Goal: Task Accomplishment & Management: Manage account settings

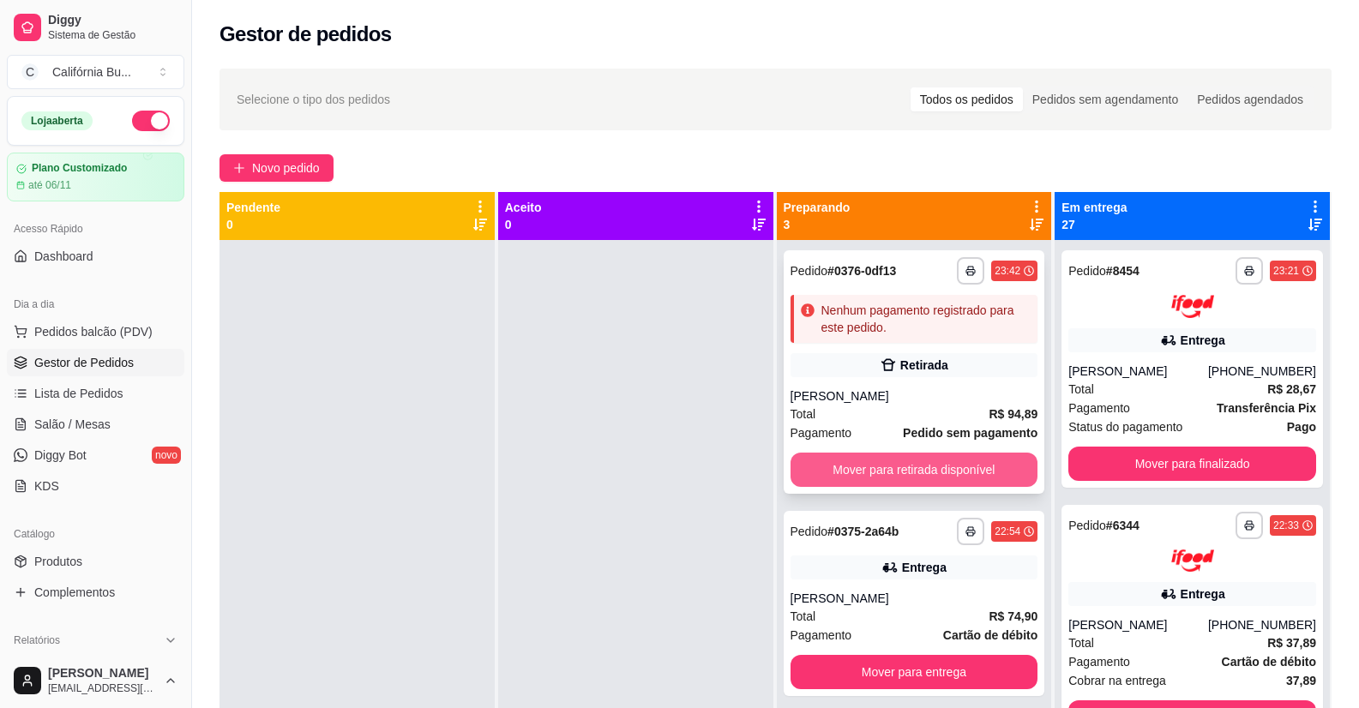
click at [905, 469] on button "Mover para retirada disponível" at bounding box center [914, 470] width 248 height 34
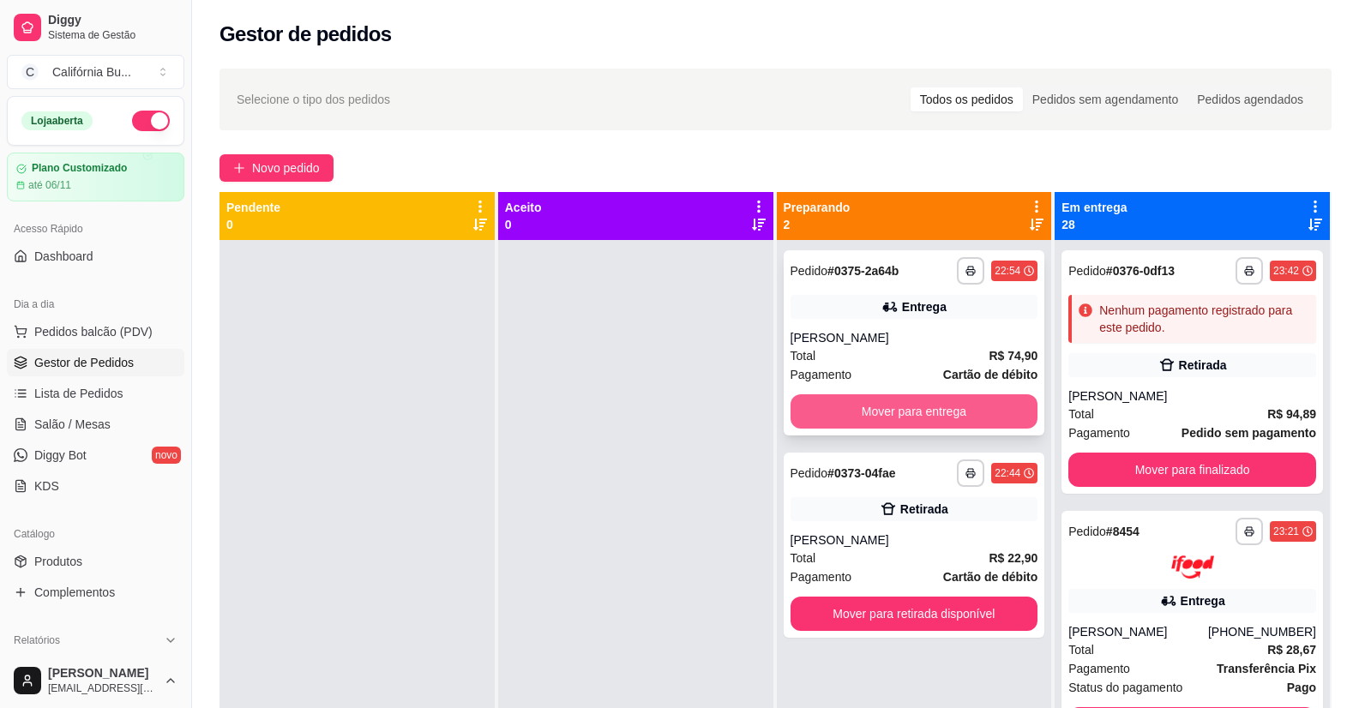
click at [933, 424] on button "Mover para entrega" at bounding box center [914, 411] width 248 height 34
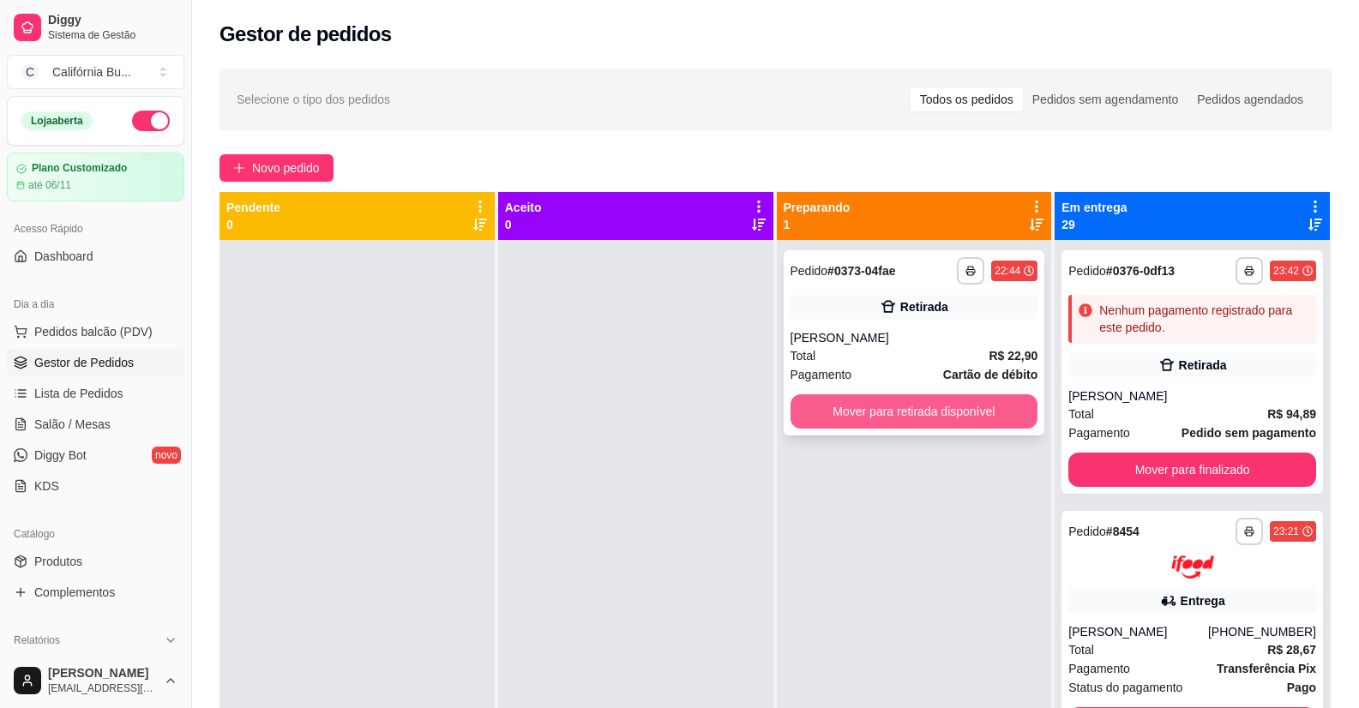
click at [951, 423] on button "Mover para retirada disponível" at bounding box center [914, 411] width 248 height 34
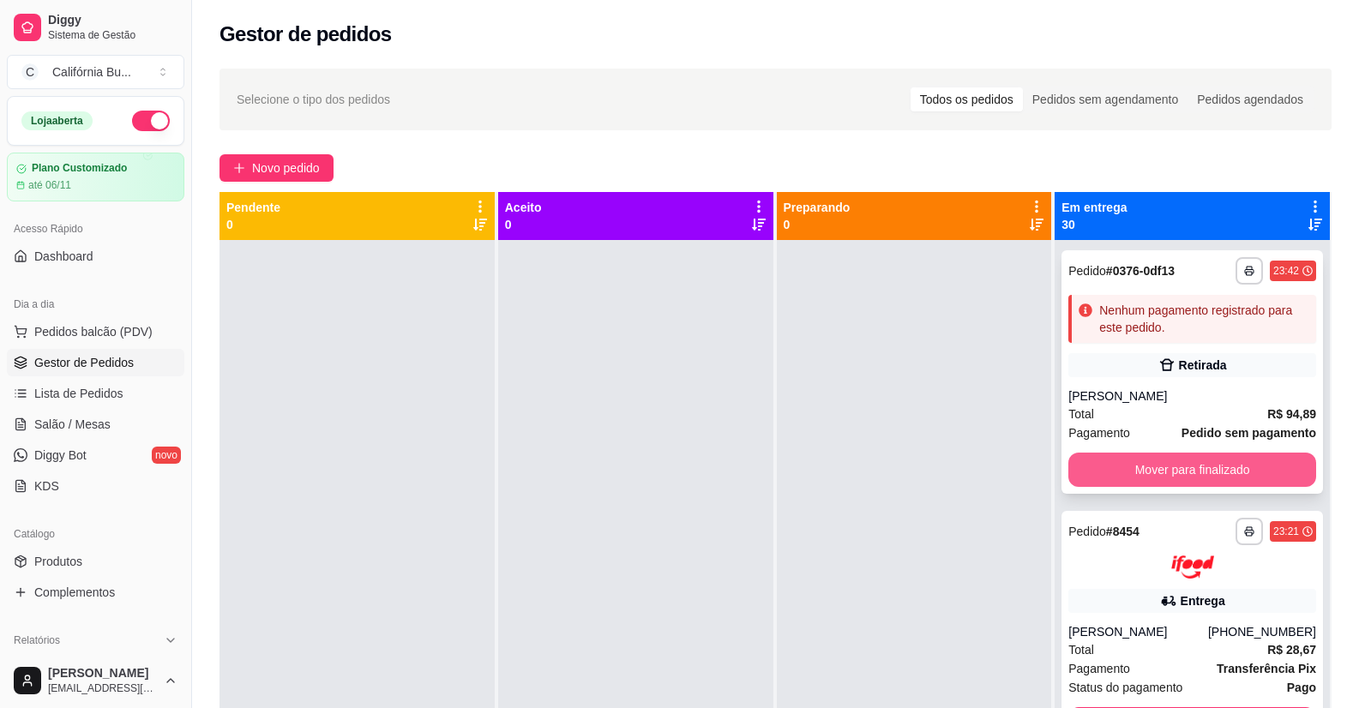
click at [1159, 472] on button "Mover para finalizado" at bounding box center [1192, 470] width 248 height 34
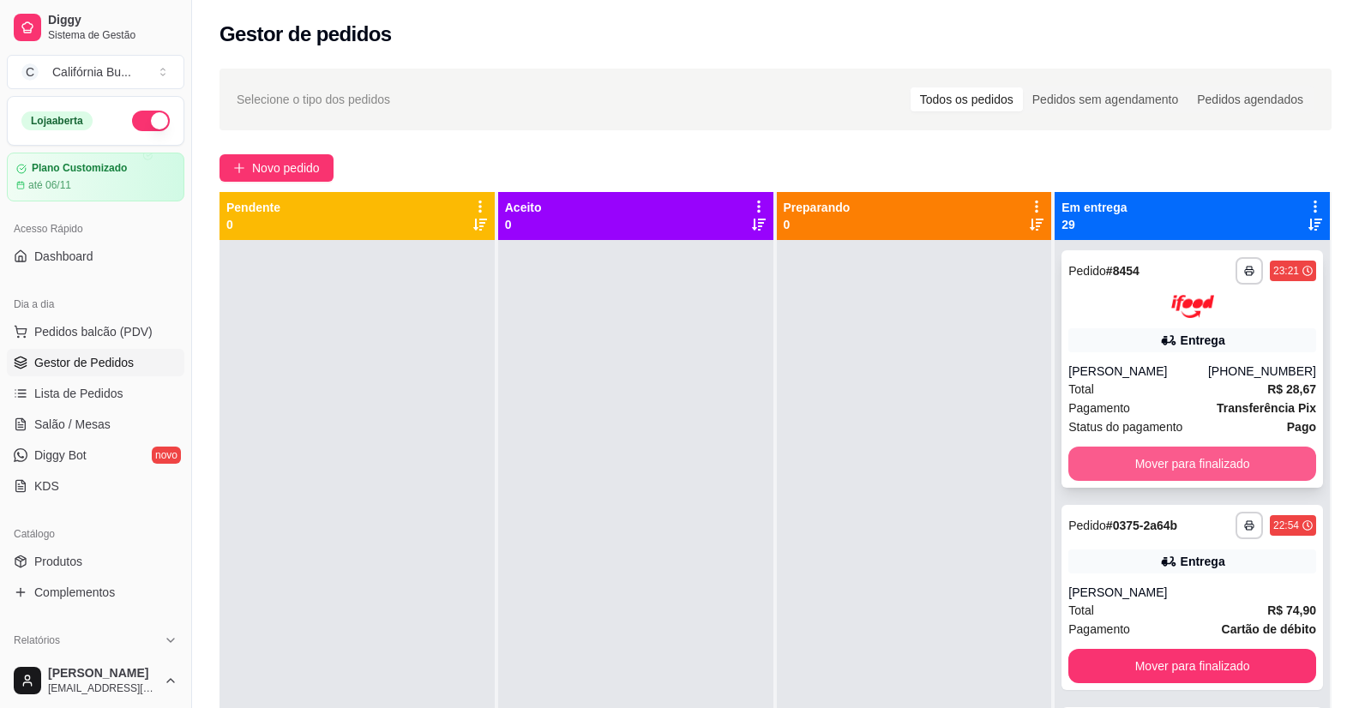
click at [1163, 465] on button "Mover para finalizado" at bounding box center [1192, 464] width 248 height 34
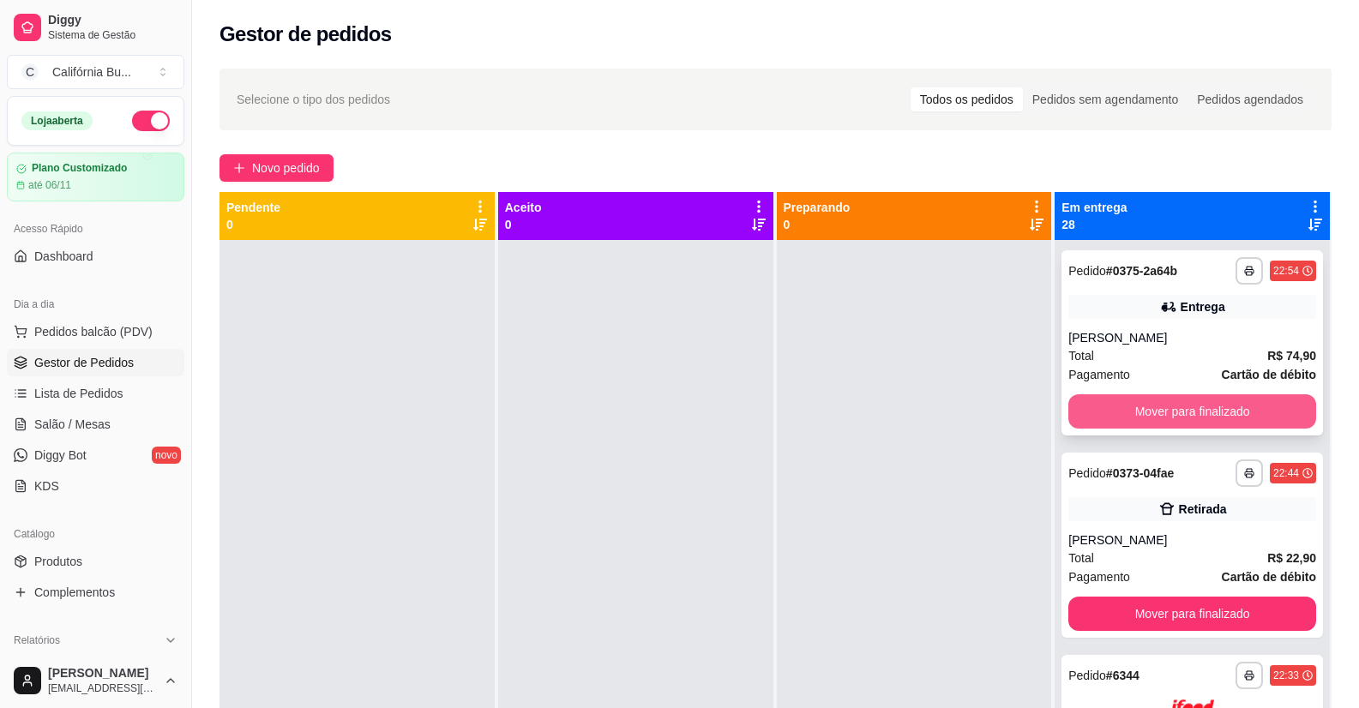
click at [1176, 418] on button "Mover para finalizado" at bounding box center [1192, 411] width 248 height 34
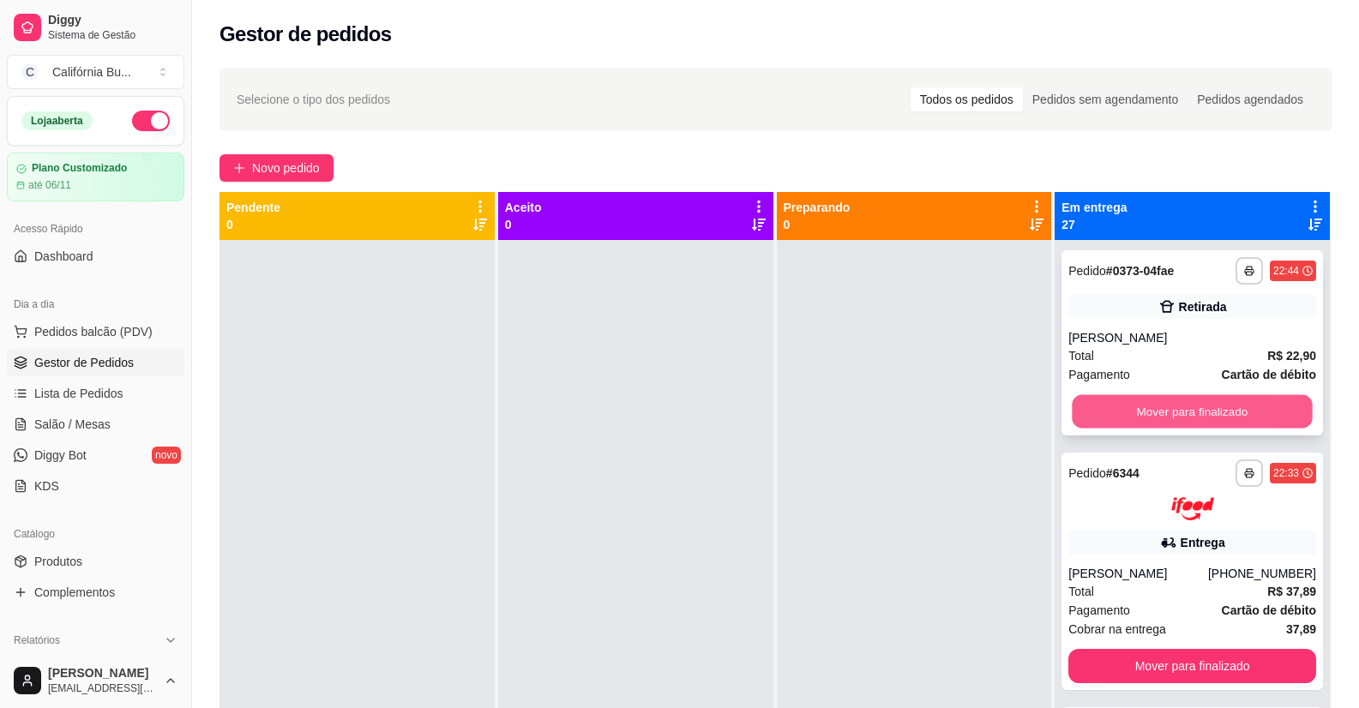
click at [1186, 412] on button "Mover para finalizado" at bounding box center [1193, 411] width 240 height 33
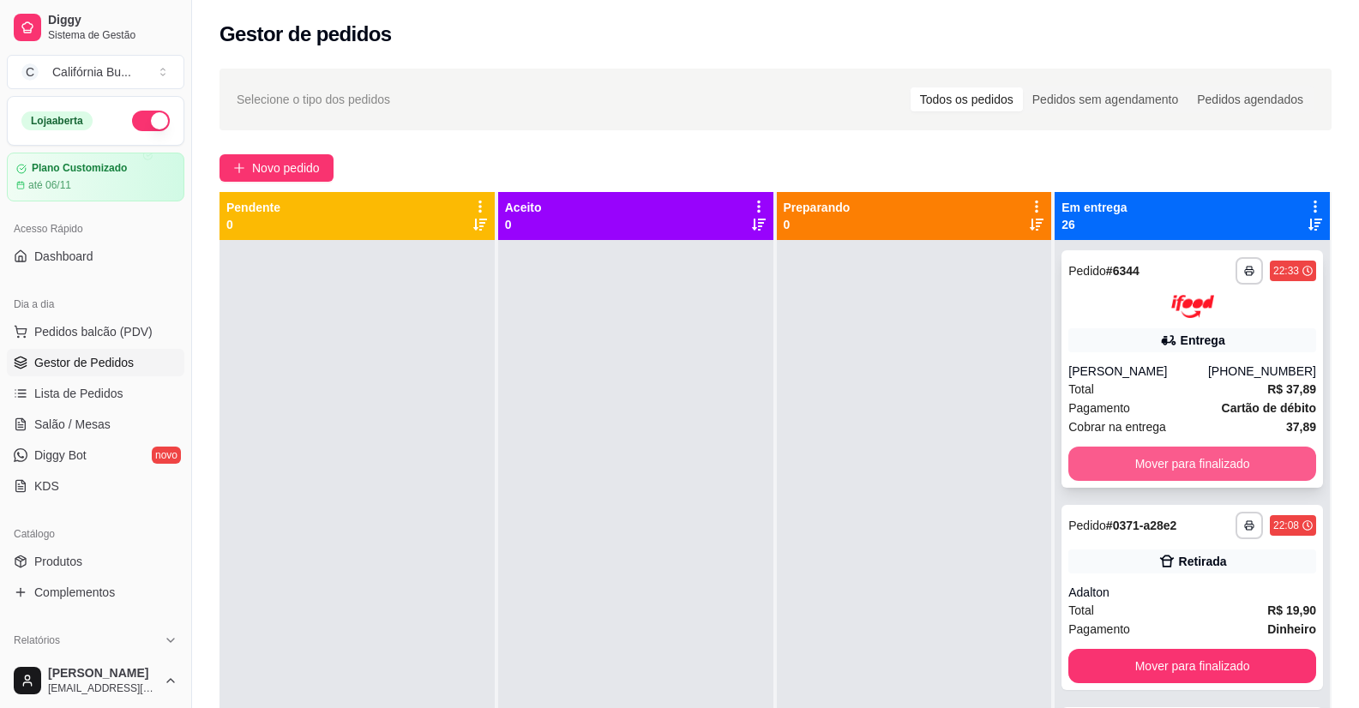
click at [1193, 471] on button "Mover para finalizado" at bounding box center [1192, 464] width 248 height 34
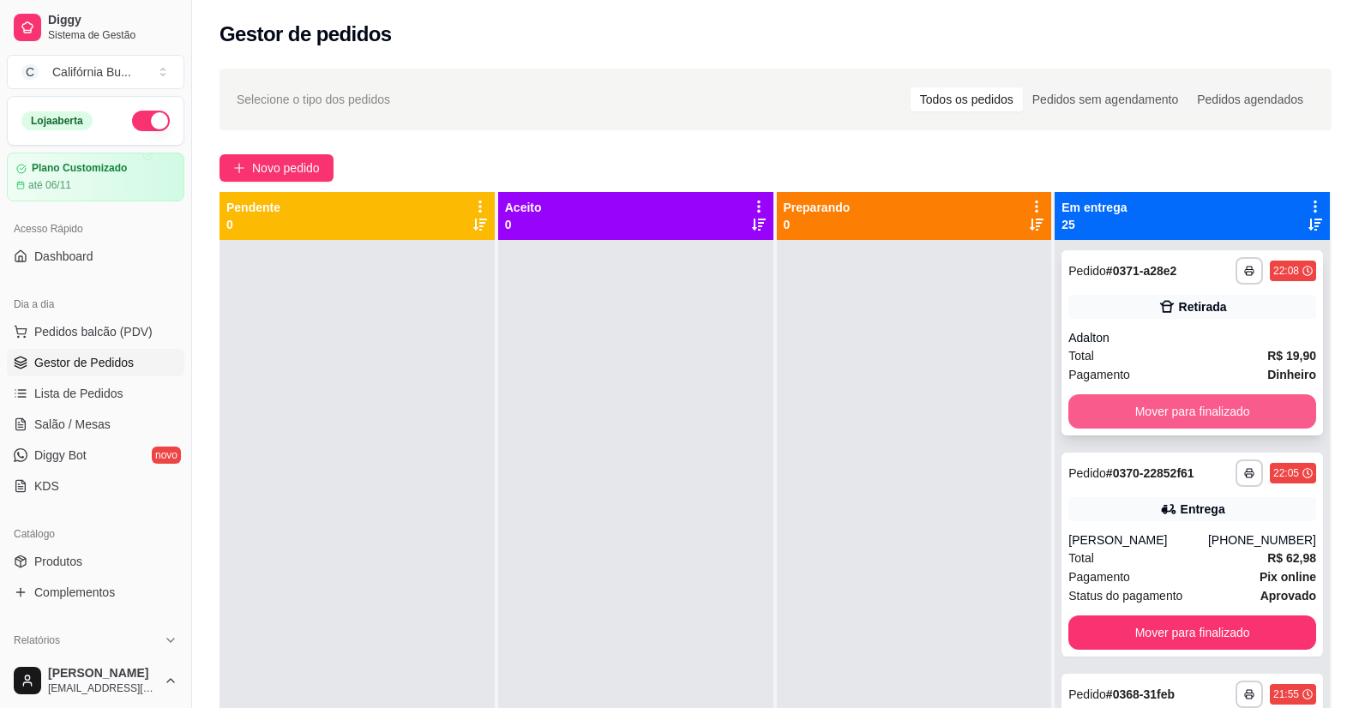
click at [1193, 418] on button "Mover para finalizado" at bounding box center [1192, 411] width 248 height 34
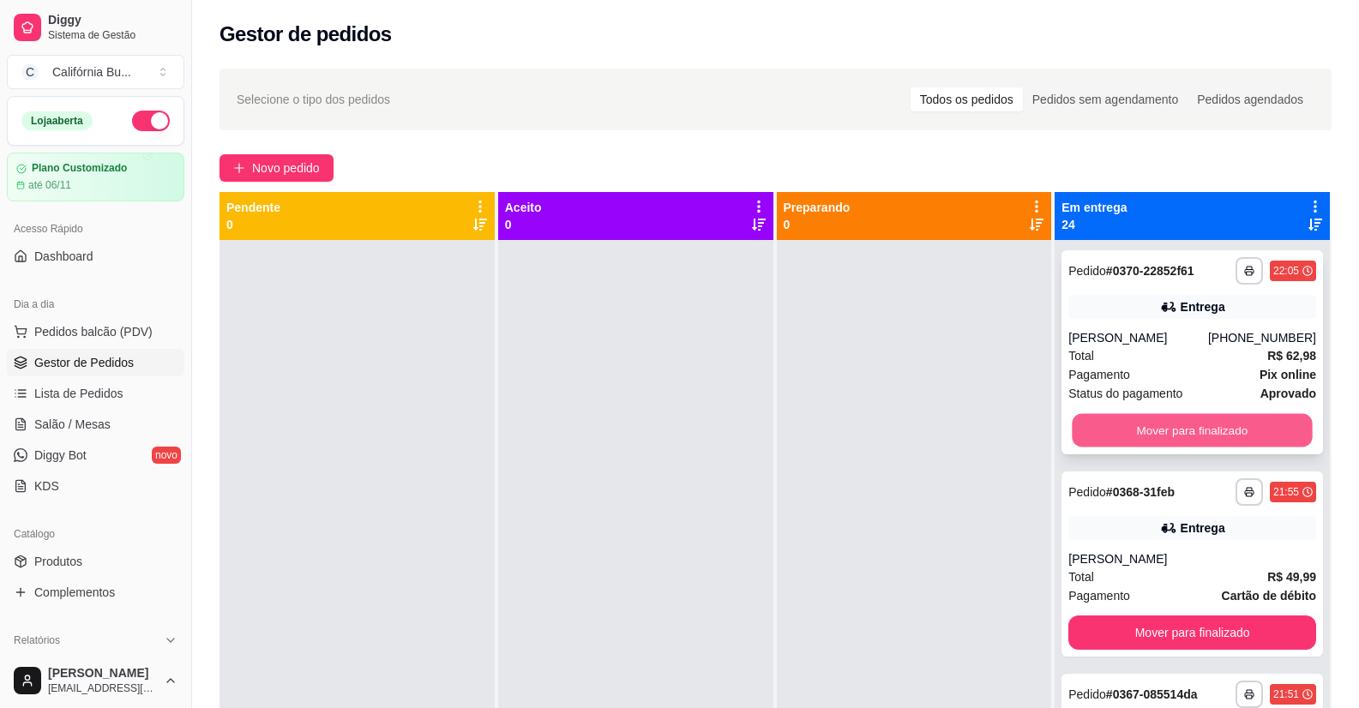
click at [1199, 429] on button "Mover para finalizado" at bounding box center [1193, 430] width 240 height 33
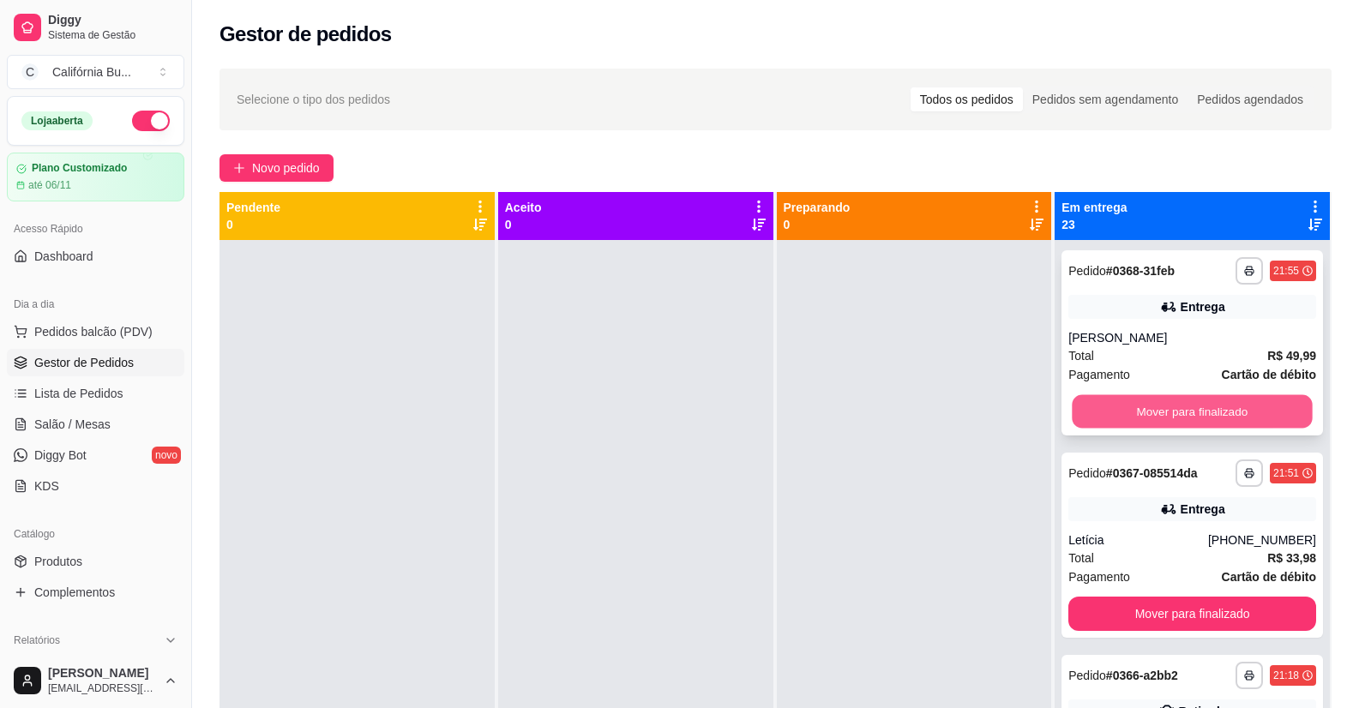
click at [1199, 408] on button "Mover para finalizado" at bounding box center [1193, 411] width 240 height 33
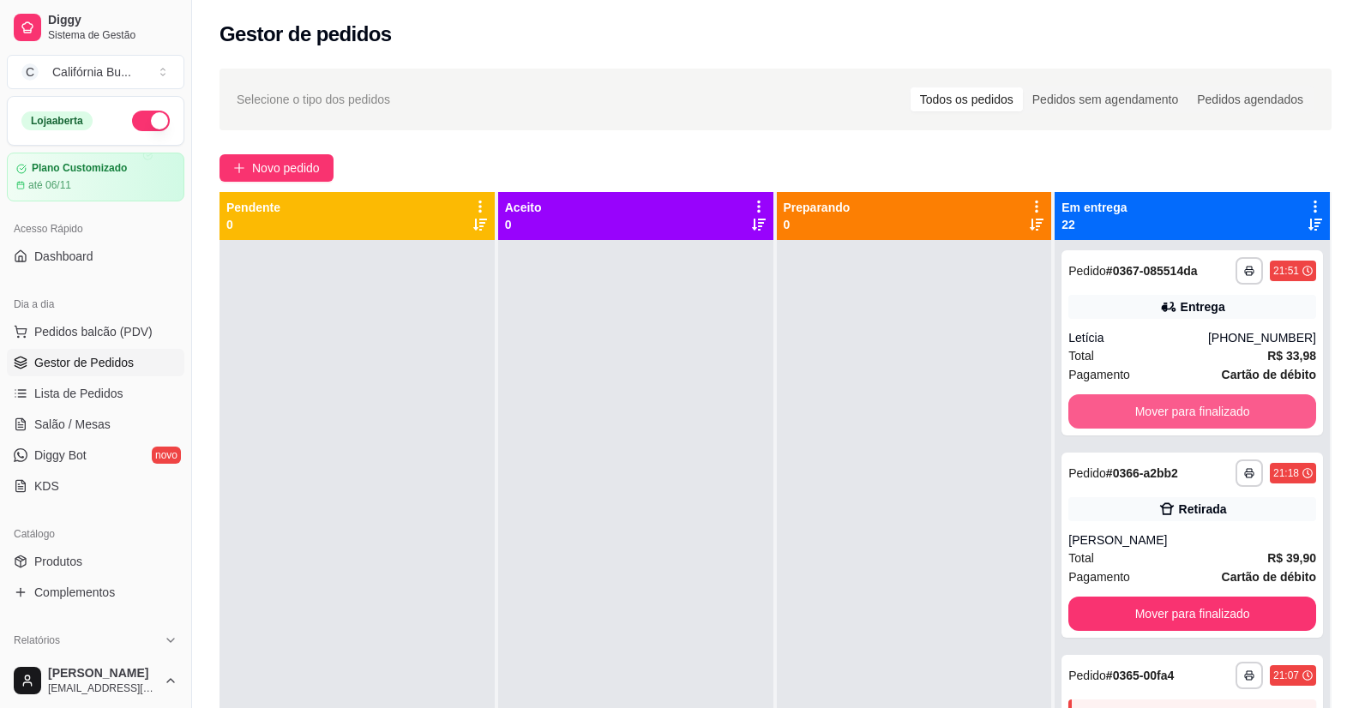
click at [1199, 408] on button "Mover para finalizado" at bounding box center [1192, 411] width 248 height 34
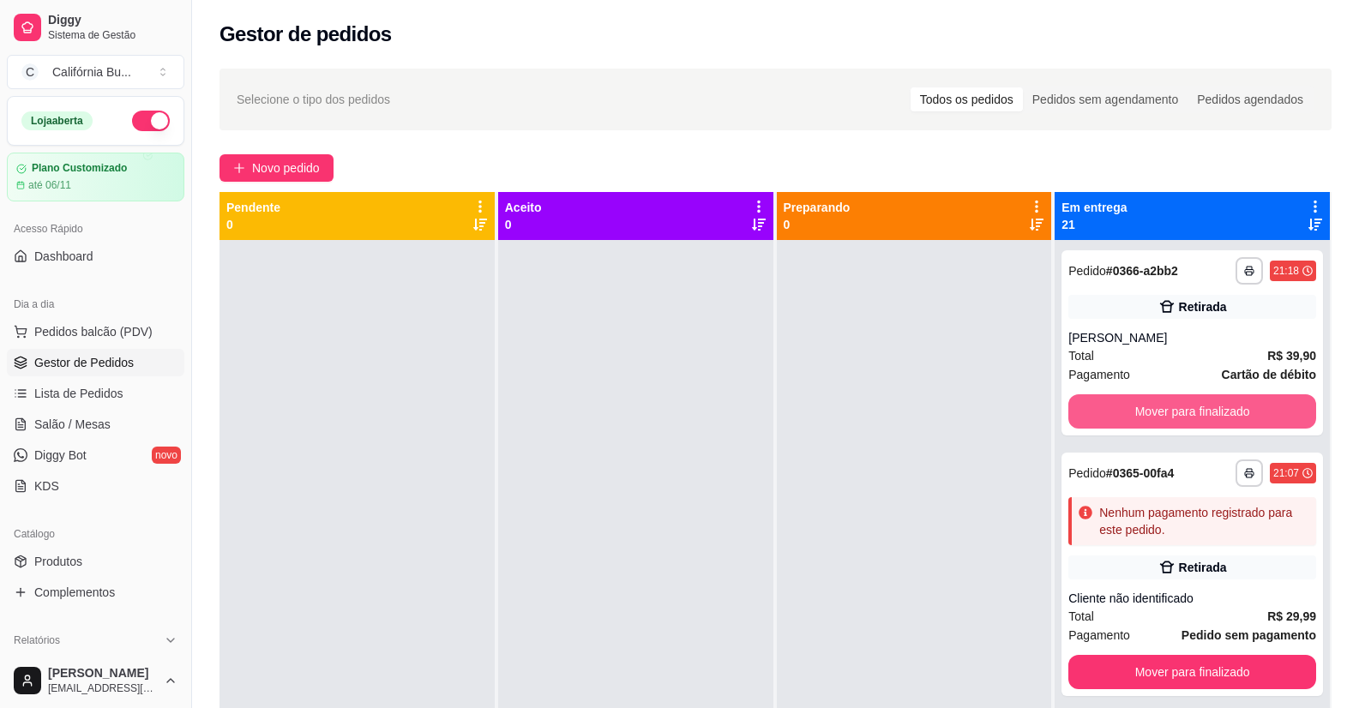
click at [1199, 408] on button "Mover para finalizado" at bounding box center [1192, 411] width 248 height 34
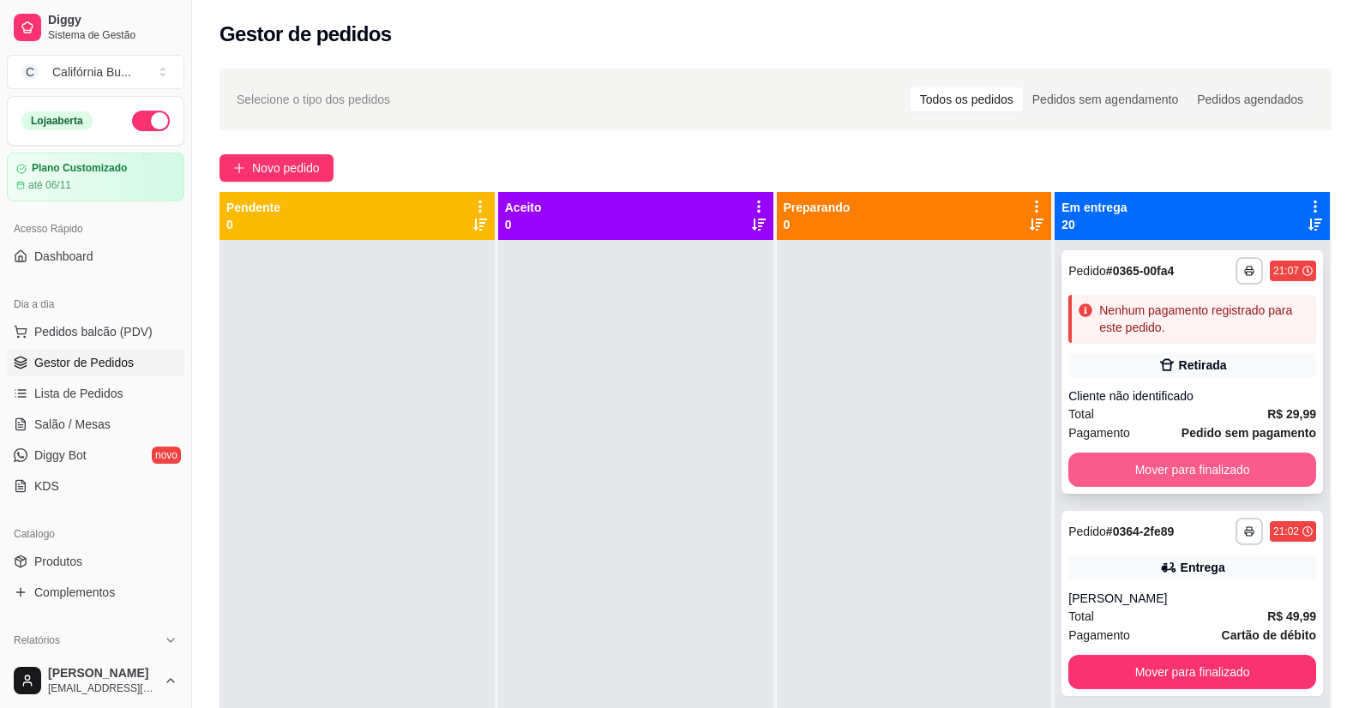
click at [1200, 471] on button "Mover para finalizado" at bounding box center [1192, 470] width 248 height 34
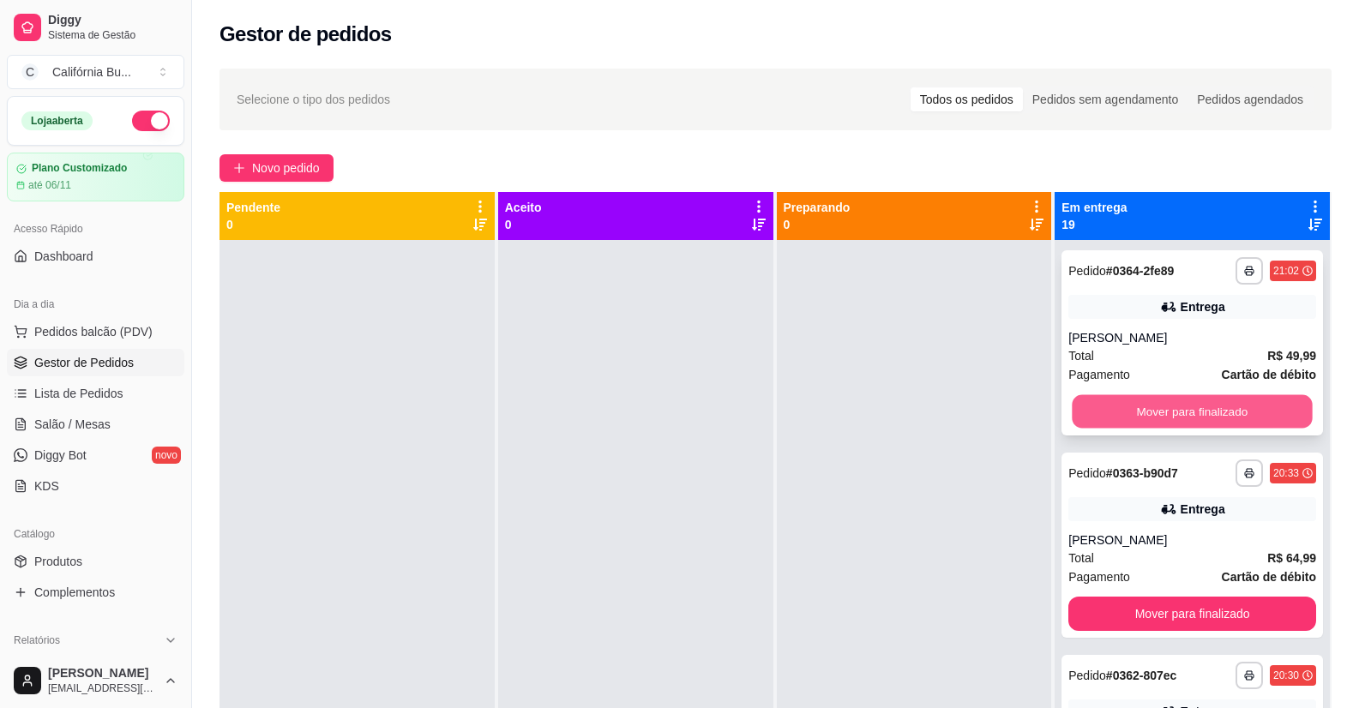
click at [1211, 409] on button "Mover para finalizado" at bounding box center [1193, 411] width 240 height 33
click at [1211, 409] on button "Mover para finalizado" at bounding box center [1192, 411] width 248 height 34
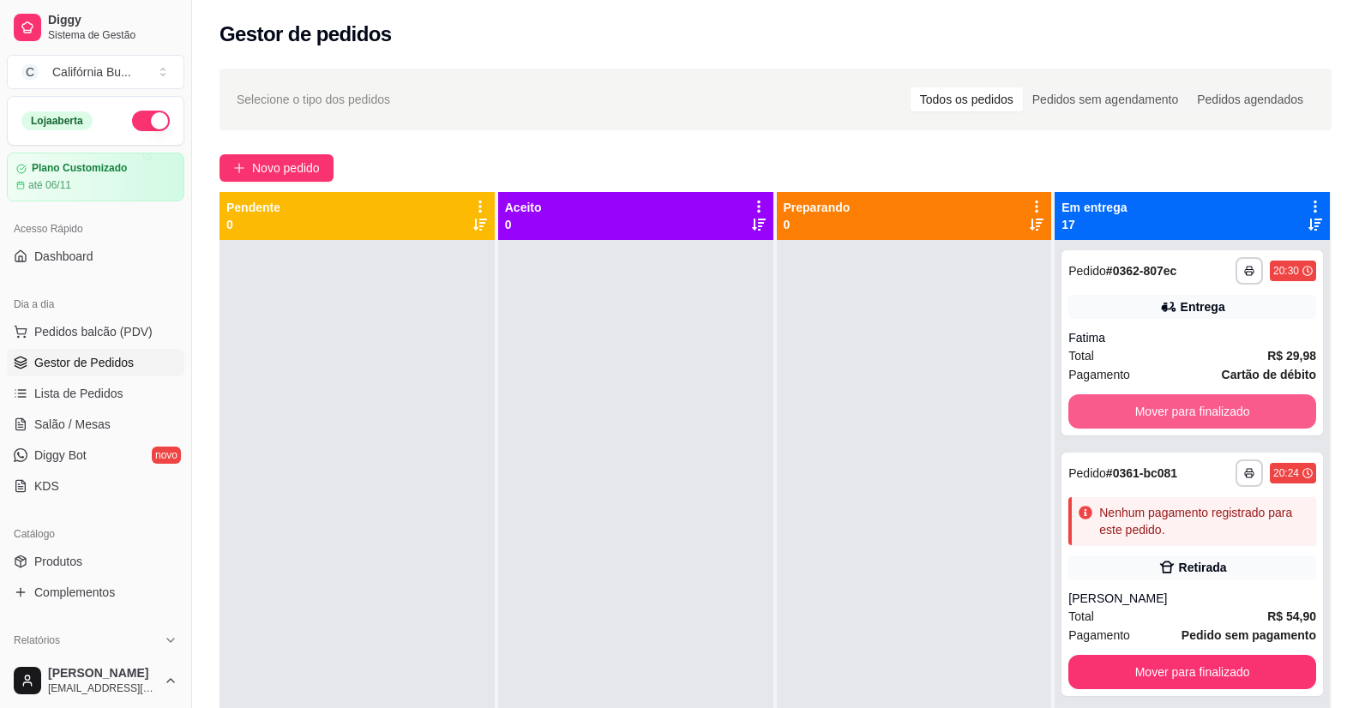
click at [1211, 409] on button "Mover para finalizado" at bounding box center [1192, 411] width 248 height 34
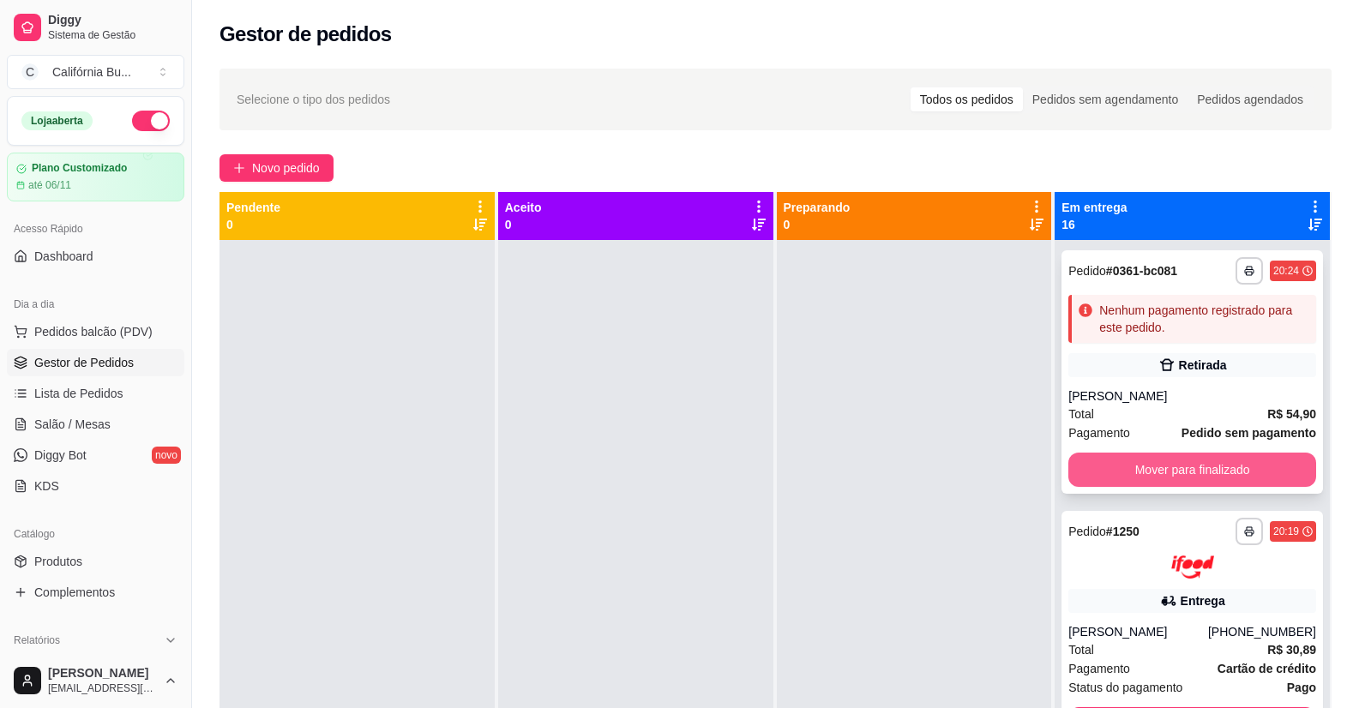
click at [1197, 462] on button "Mover para finalizado" at bounding box center [1192, 470] width 248 height 34
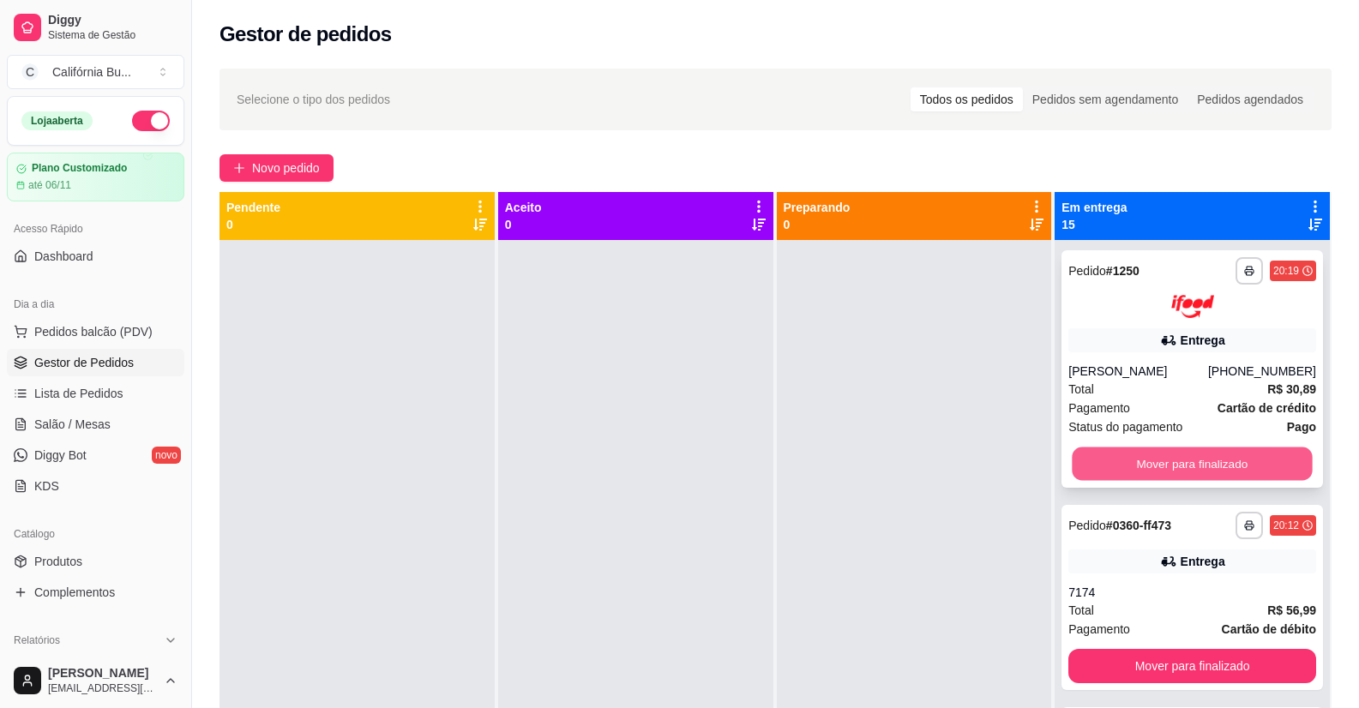
click at [1197, 454] on button "Mover para finalizado" at bounding box center [1193, 463] width 240 height 33
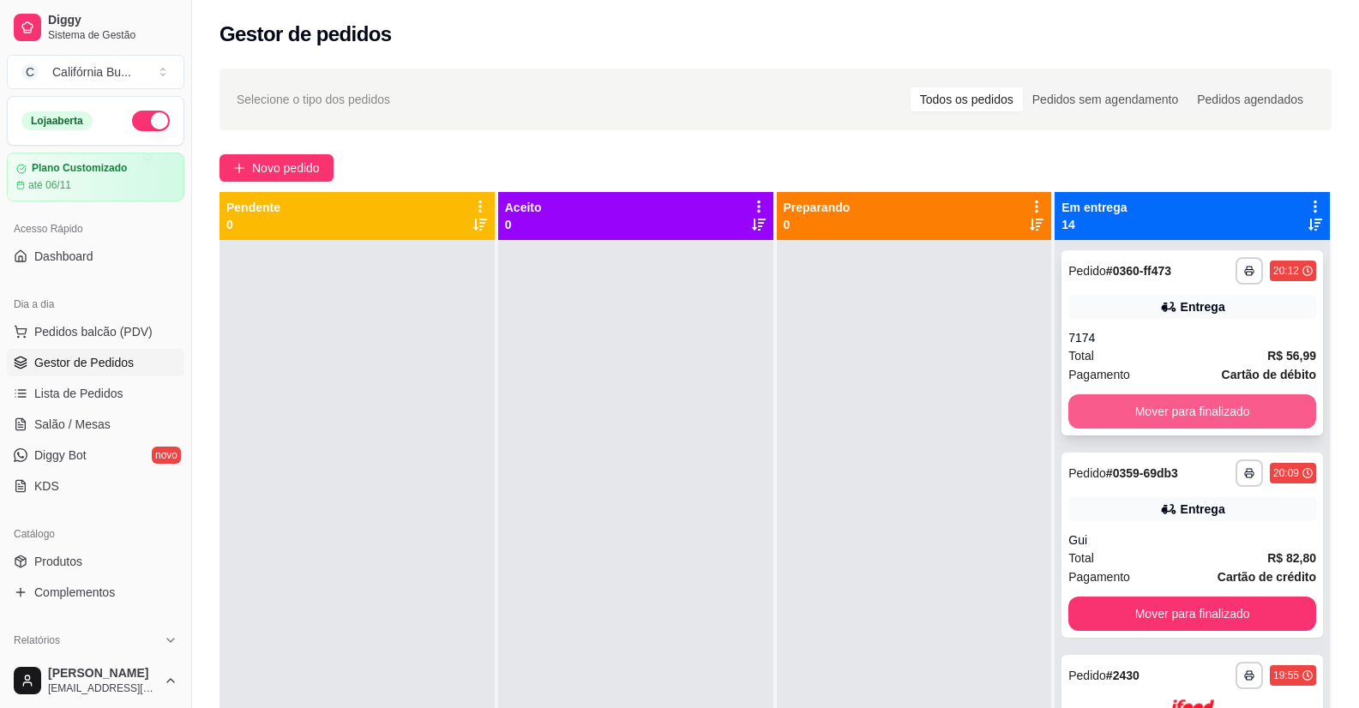
click at [1187, 402] on button "Mover para finalizado" at bounding box center [1192, 411] width 248 height 34
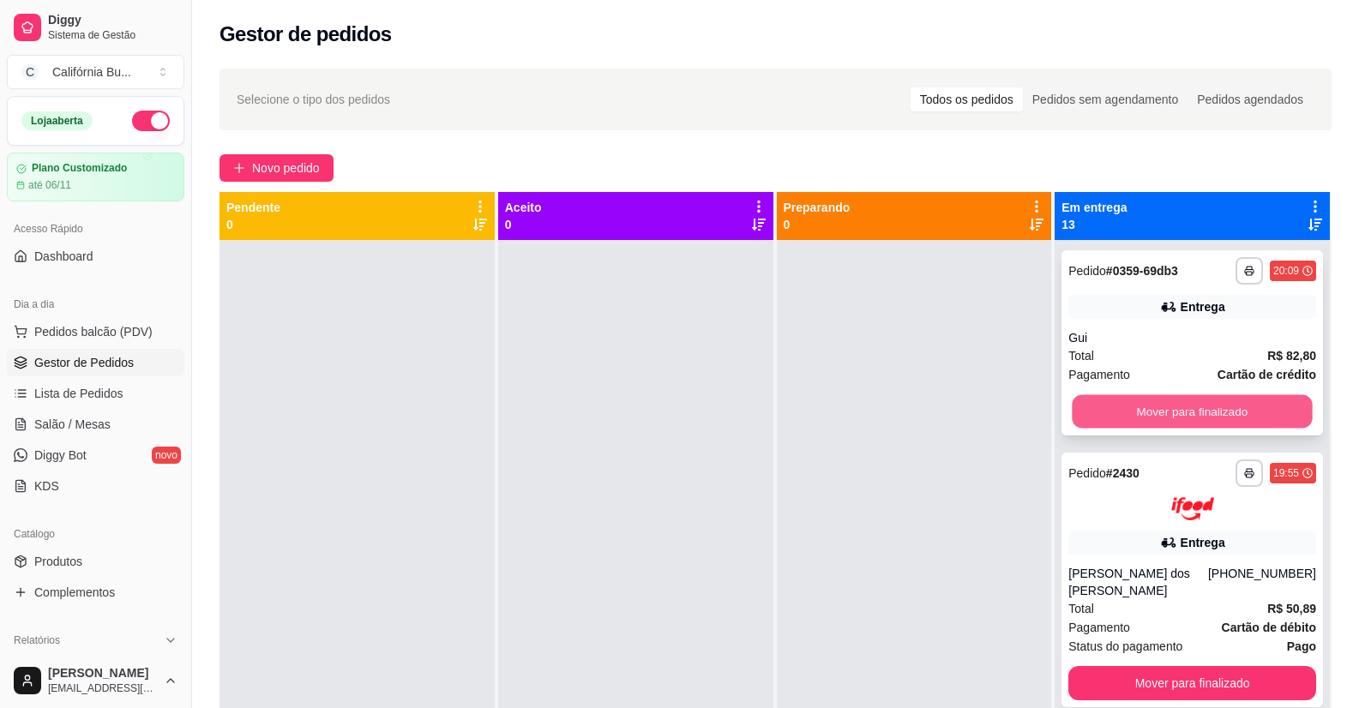
click at [1196, 414] on button "Mover para finalizado" at bounding box center [1193, 411] width 240 height 33
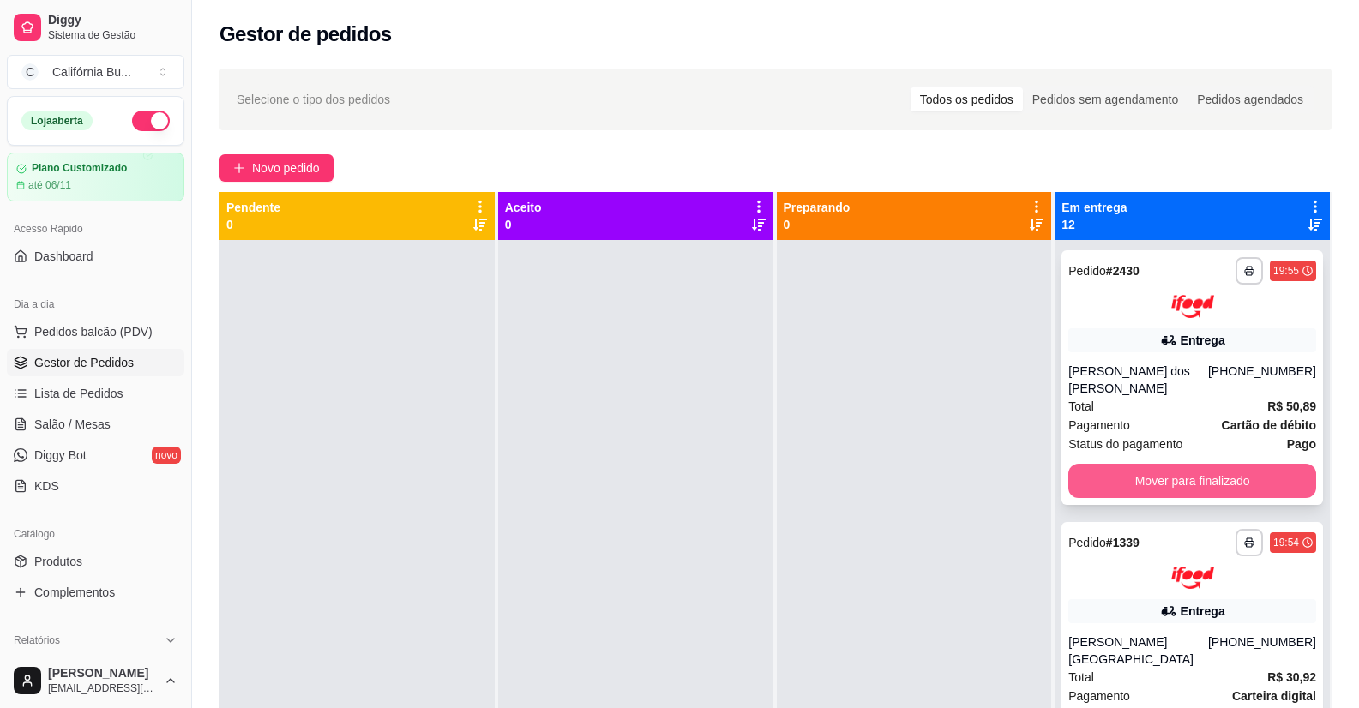
click at [1200, 474] on button "Mover para finalizado" at bounding box center [1192, 481] width 248 height 34
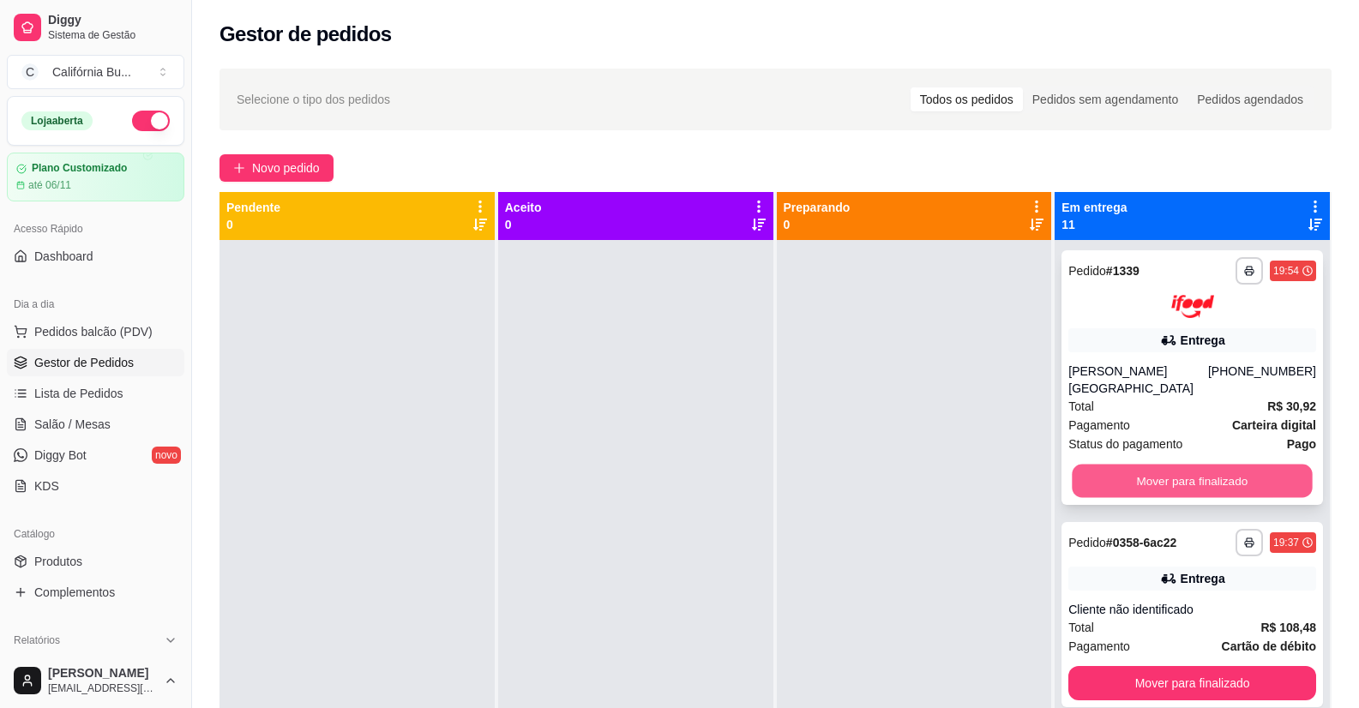
click at [1202, 466] on button "Mover para finalizado" at bounding box center [1193, 480] width 240 height 33
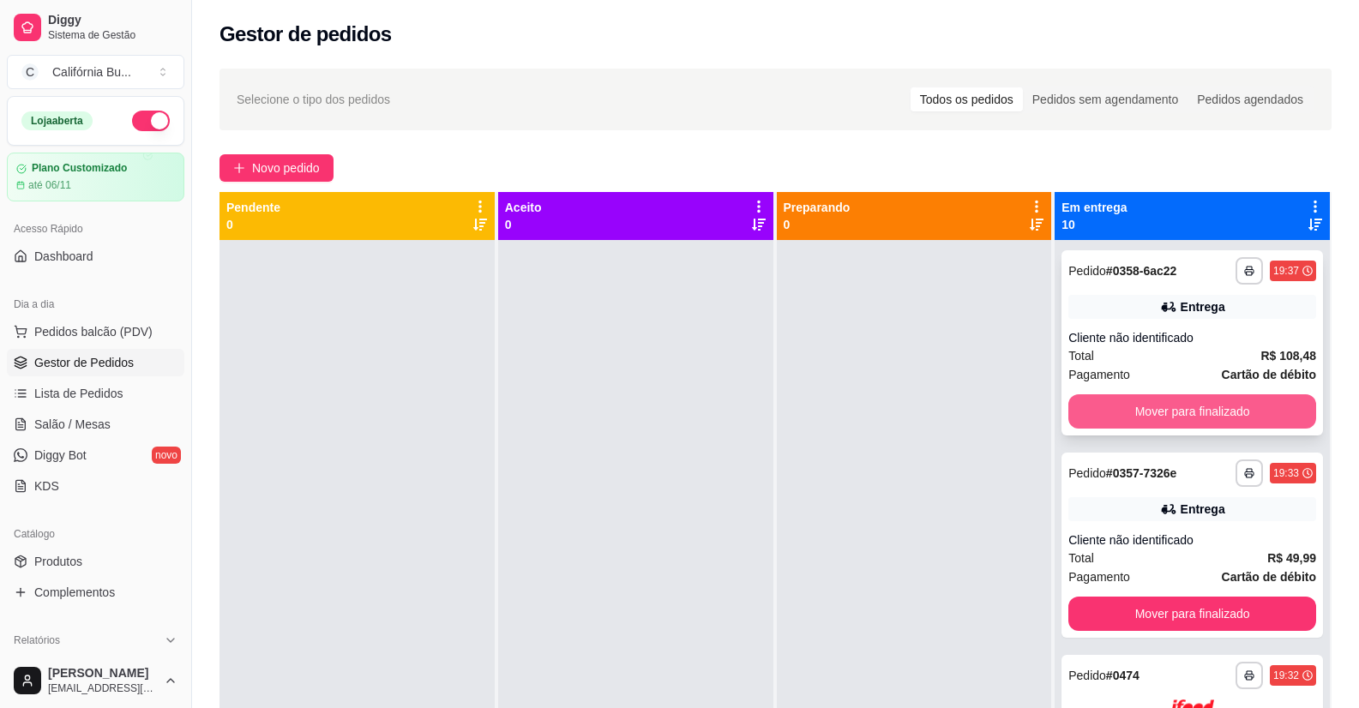
click at [1204, 426] on button "Mover para finalizado" at bounding box center [1192, 411] width 248 height 34
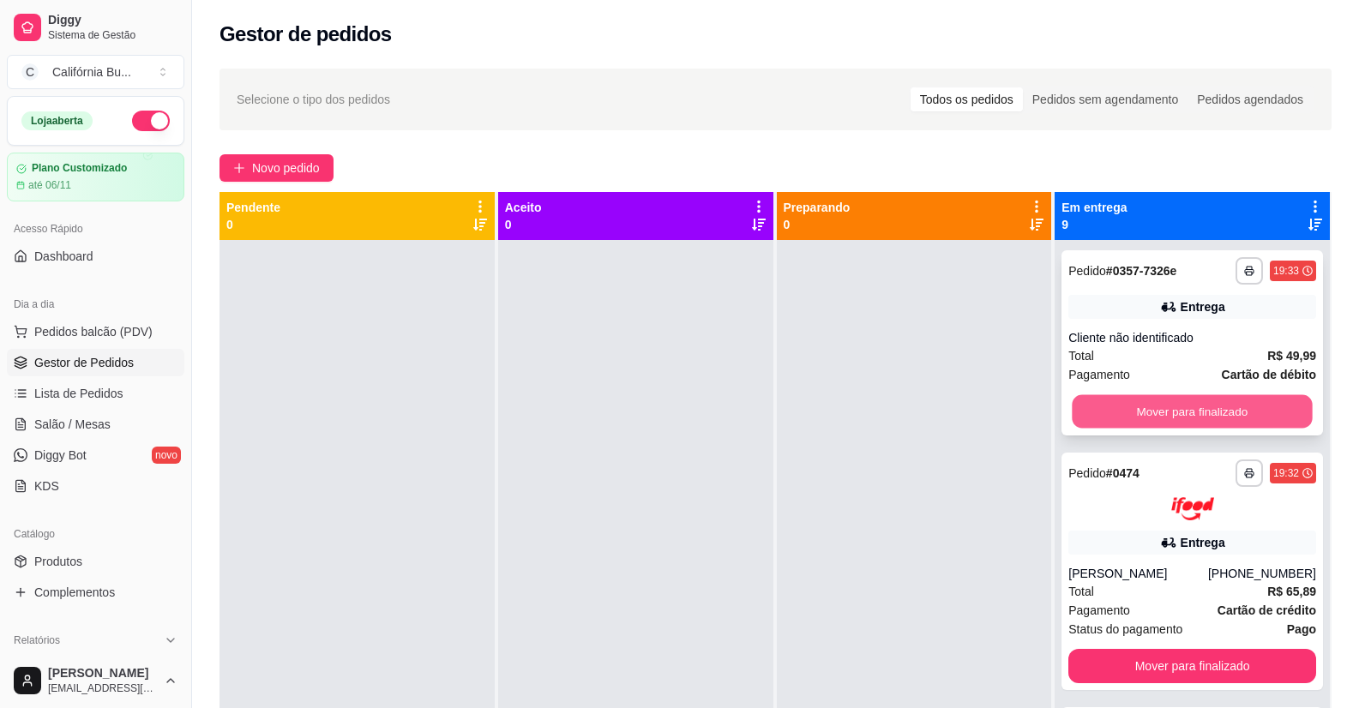
click at [1195, 411] on button "Mover para finalizado" at bounding box center [1193, 411] width 240 height 33
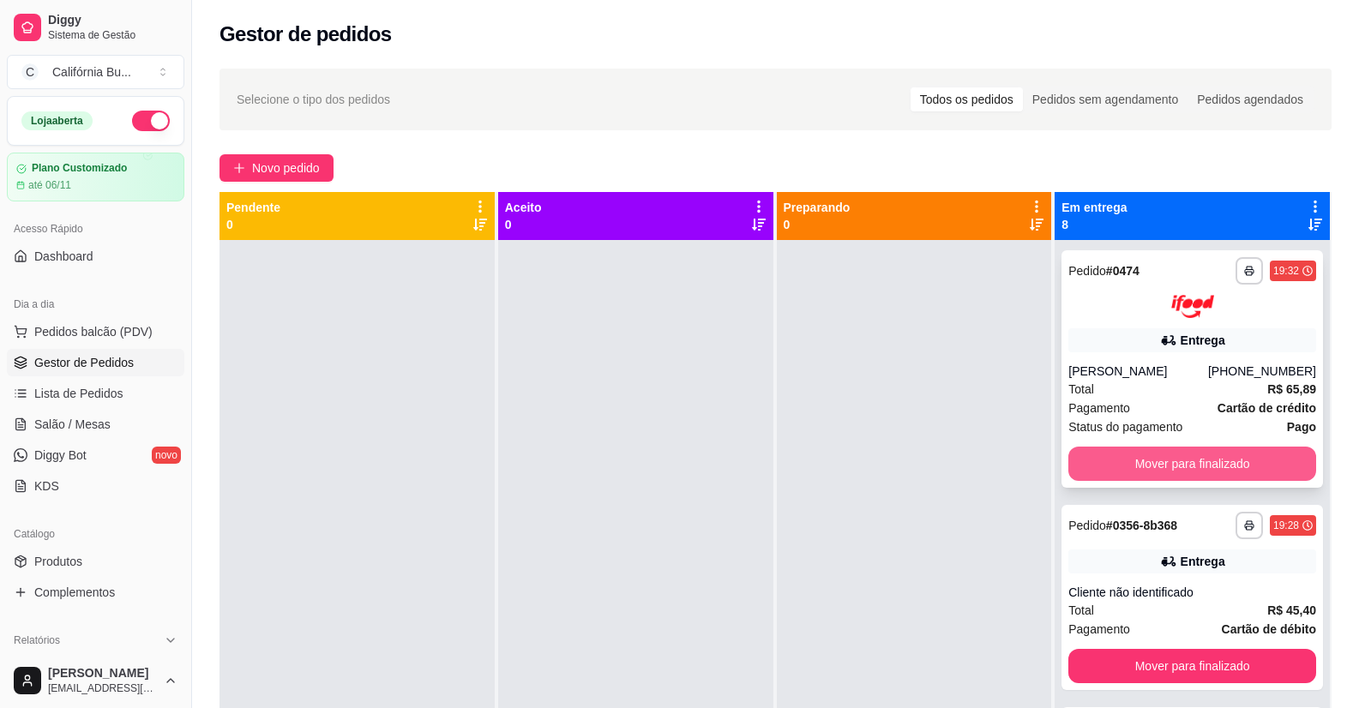
click at [1193, 466] on button "Mover para finalizado" at bounding box center [1192, 464] width 248 height 34
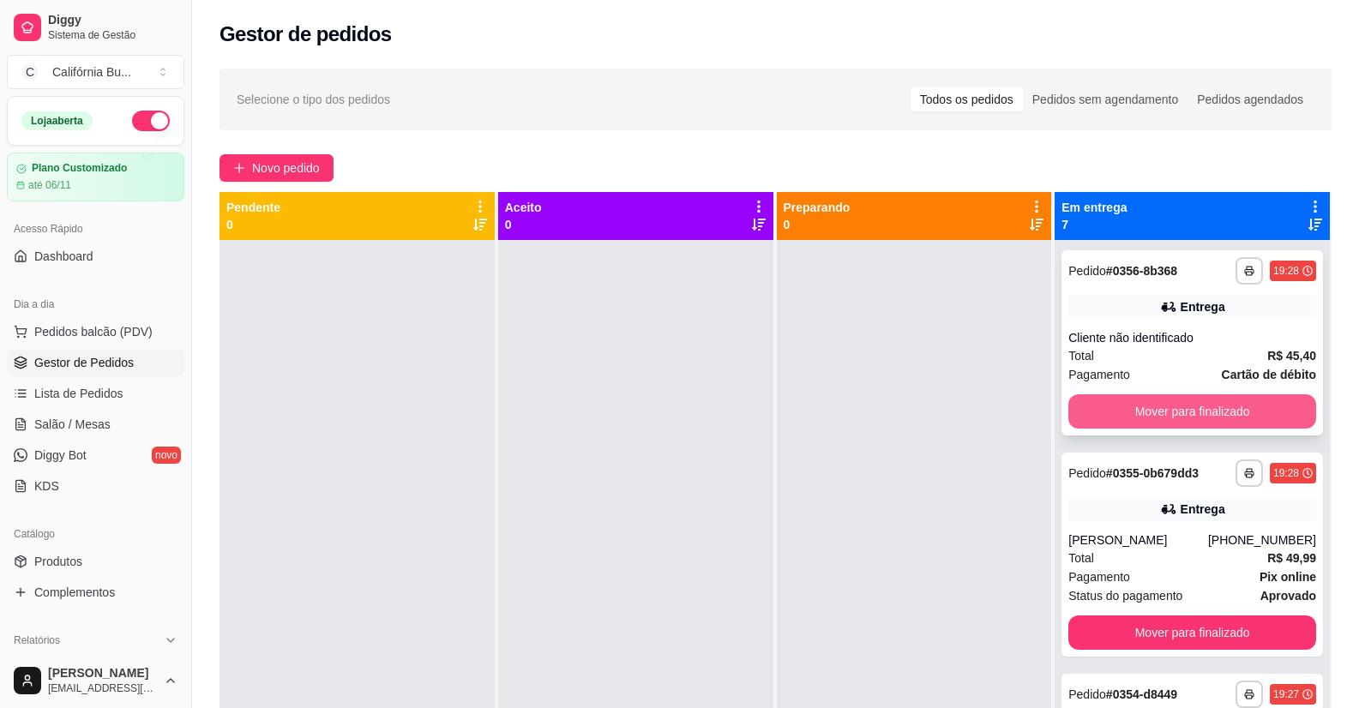
click at [1202, 411] on button "Mover para finalizado" at bounding box center [1192, 411] width 248 height 34
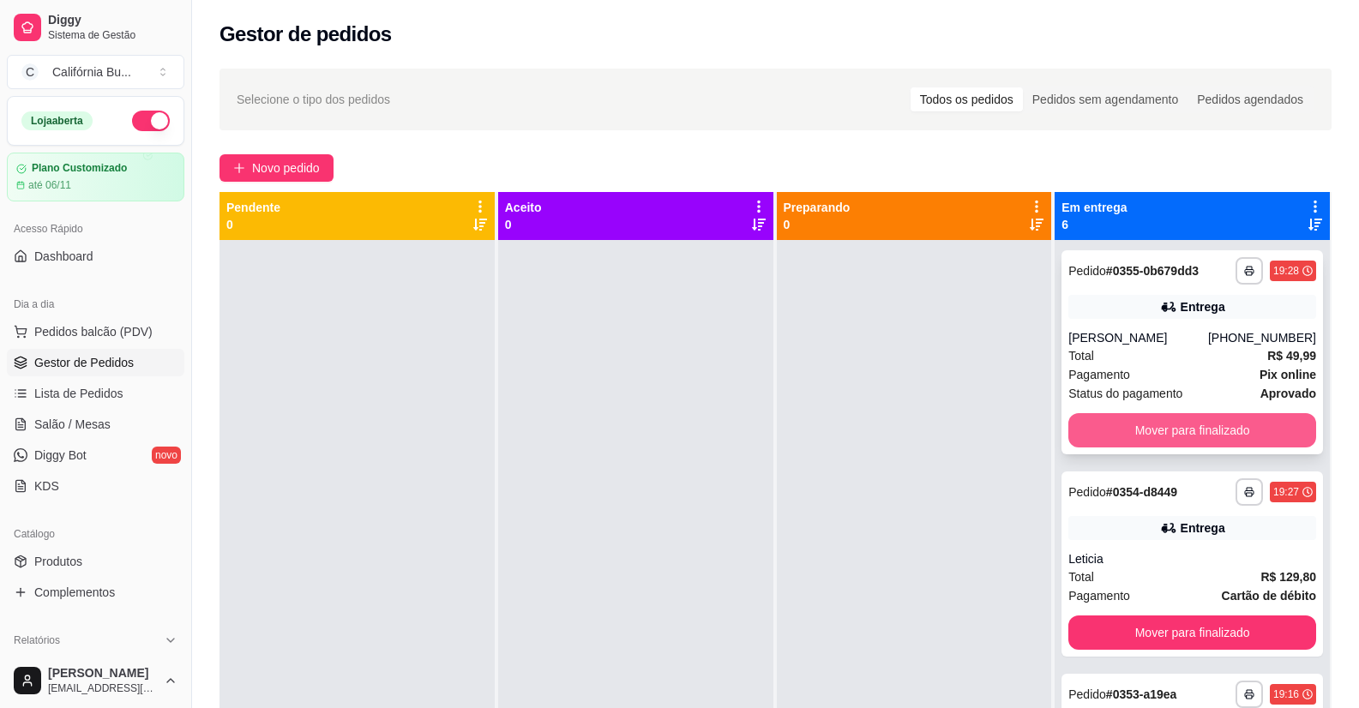
click at [1208, 434] on button "Mover para finalizado" at bounding box center [1192, 430] width 248 height 34
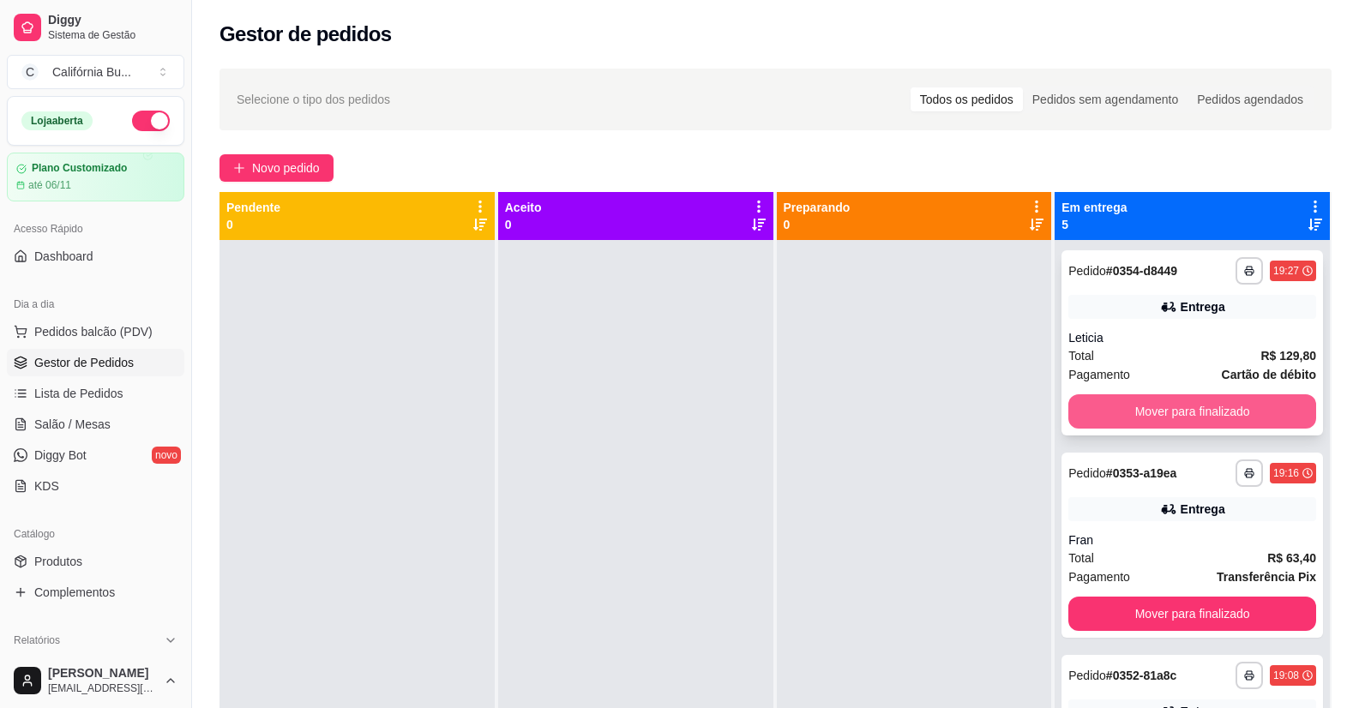
click at [1217, 415] on button "Mover para finalizado" at bounding box center [1192, 411] width 248 height 34
click at [1217, 414] on button "Mover para finalizado" at bounding box center [1192, 411] width 248 height 34
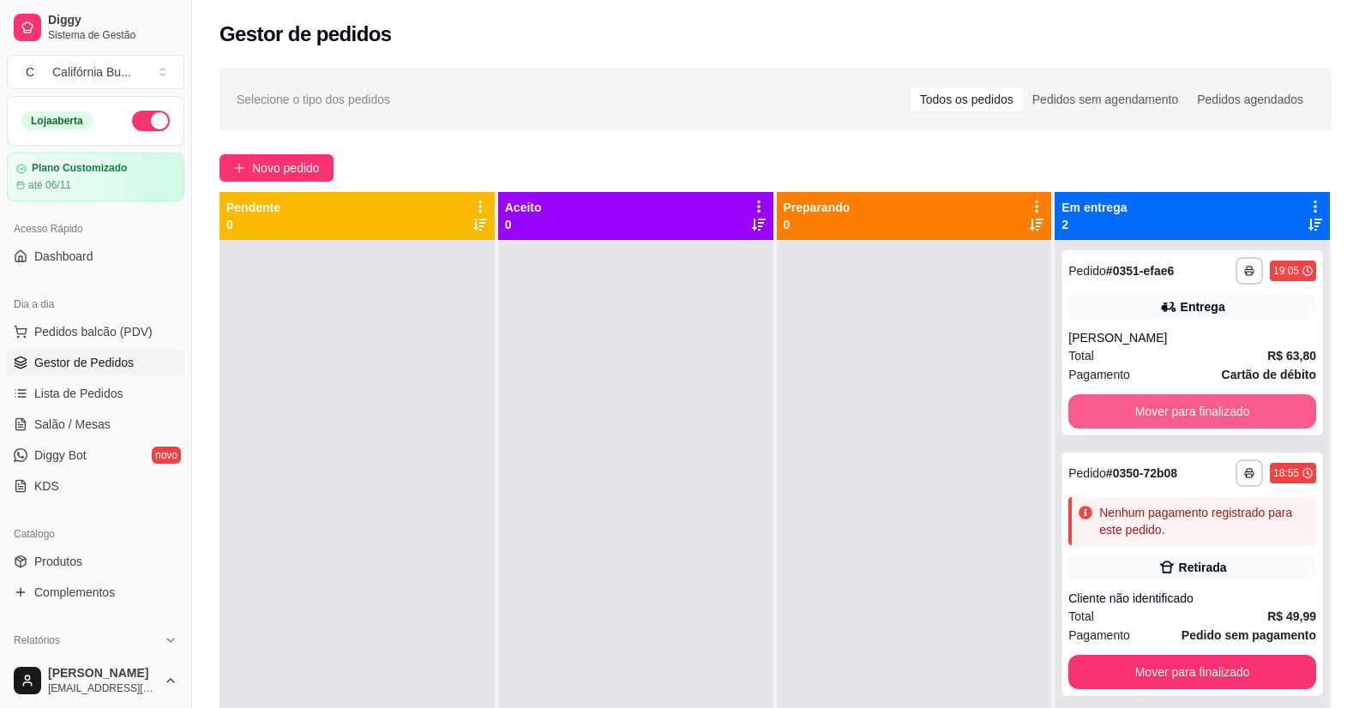
click at [1217, 414] on button "Mover para finalizado" at bounding box center [1192, 411] width 248 height 34
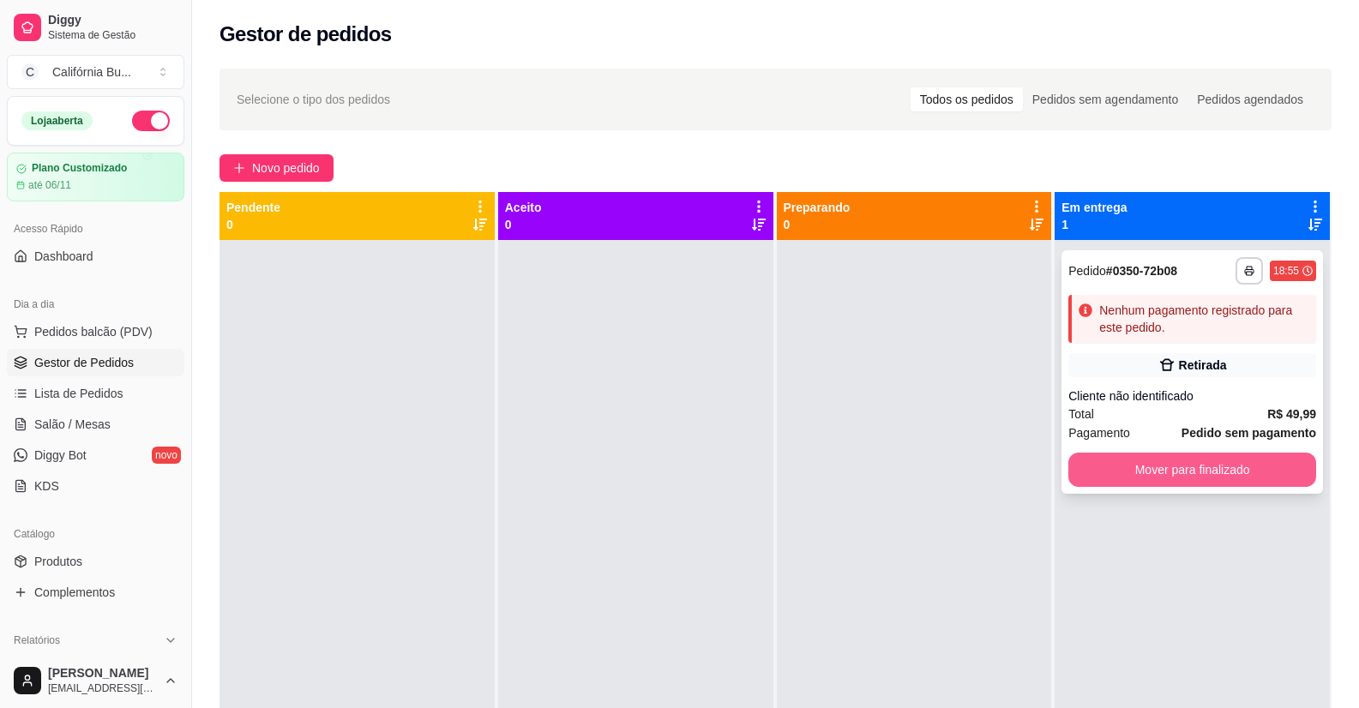
click at [1206, 469] on button "Mover para finalizado" at bounding box center [1192, 470] width 248 height 34
